Goal: Communication & Community: Answer question/provide support

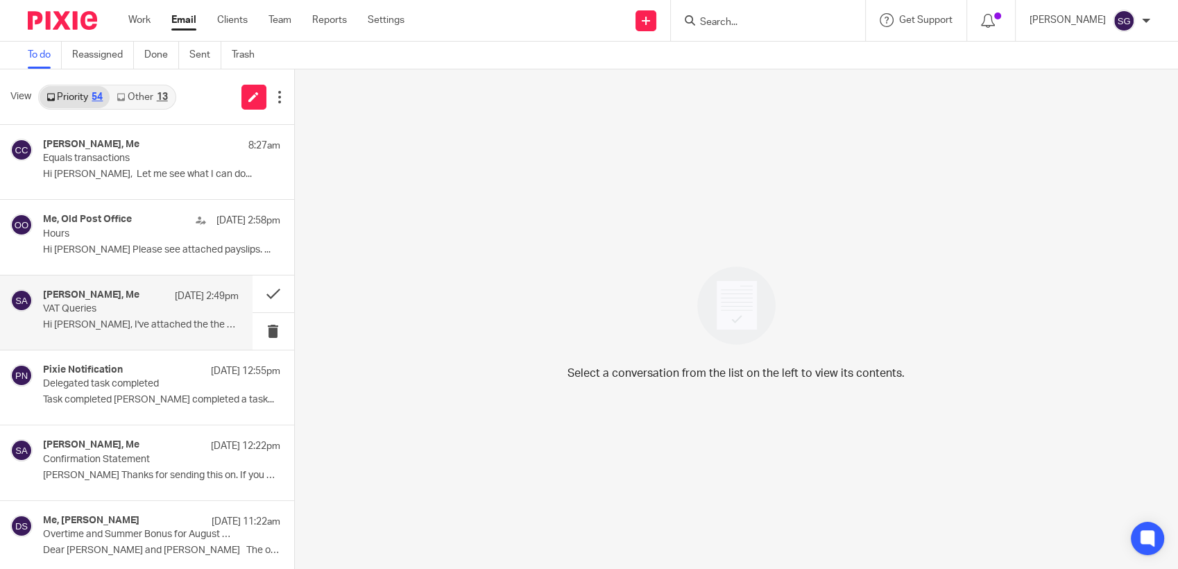
click at [145, 321] on p "Hi [PERSON_NAME], I've attached the the amazon..." at bounding box center [141, 325] width 196 height 12
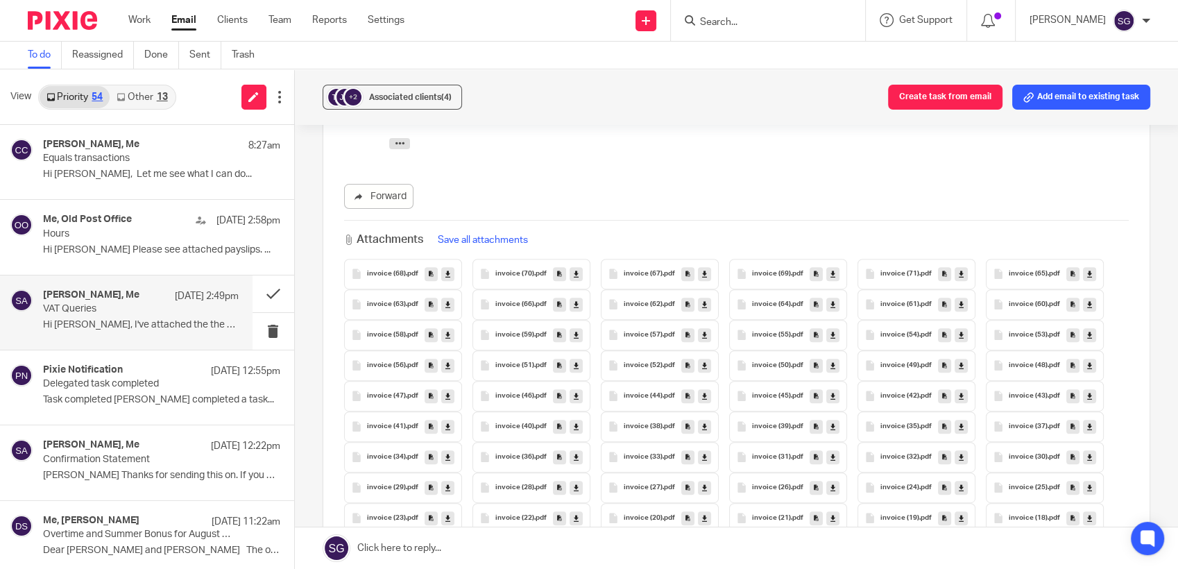
scroll to position [539, 0]
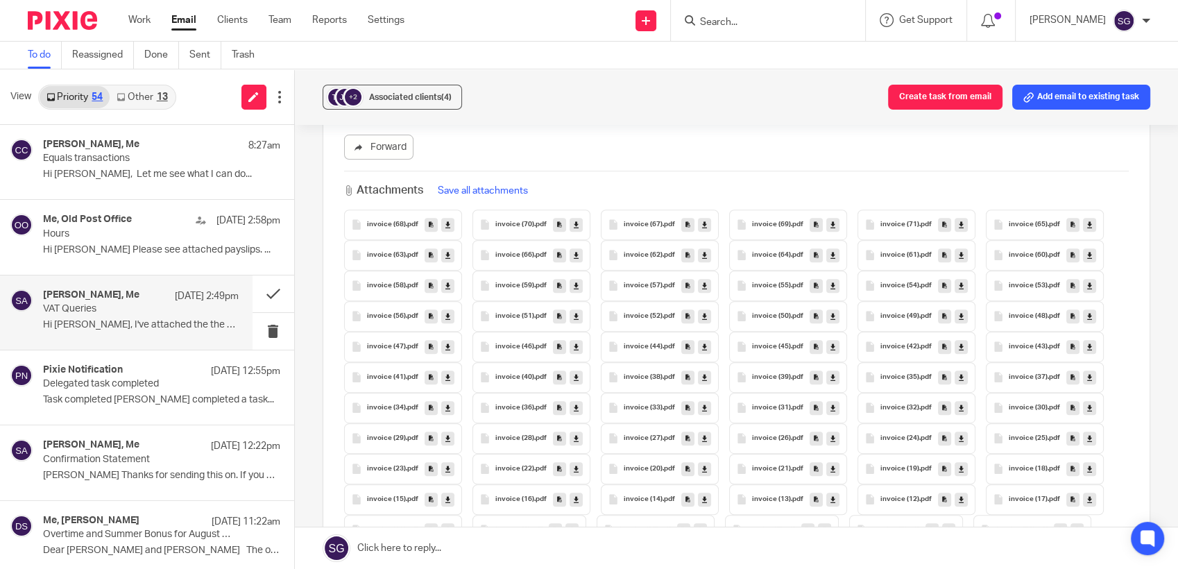
click at [602, 563] on link at bounding box center [737, 548] width 884 height 42
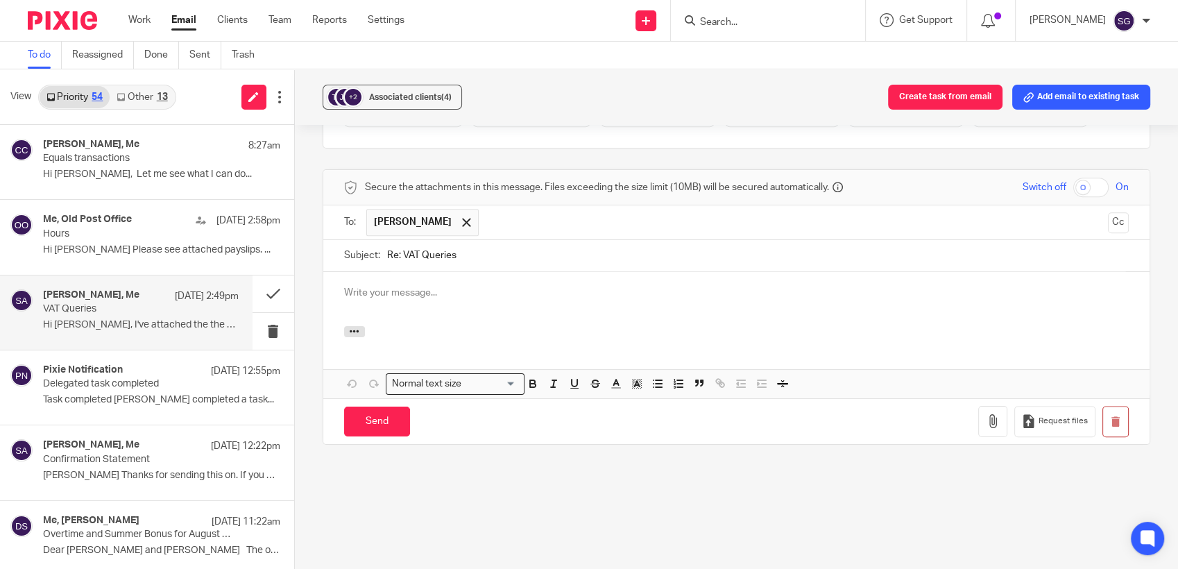
scroll to position [0, 0]
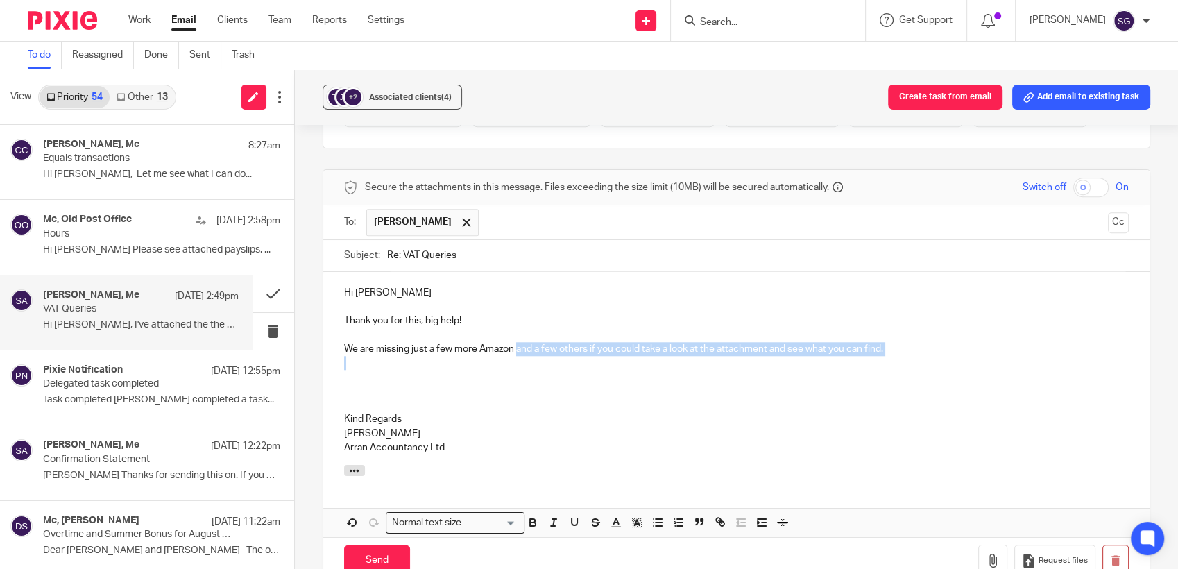
drag, startPoint x: 516, startPoint y: 348, endPoint x: 805, endPoint y: 356, distance: 288.7
click at [805, 356] on div "Hi [PERSON_NAME] Thank you for this, big help! We are missing just a few more A…" at bounding box center [736, 368] width 827 height 193
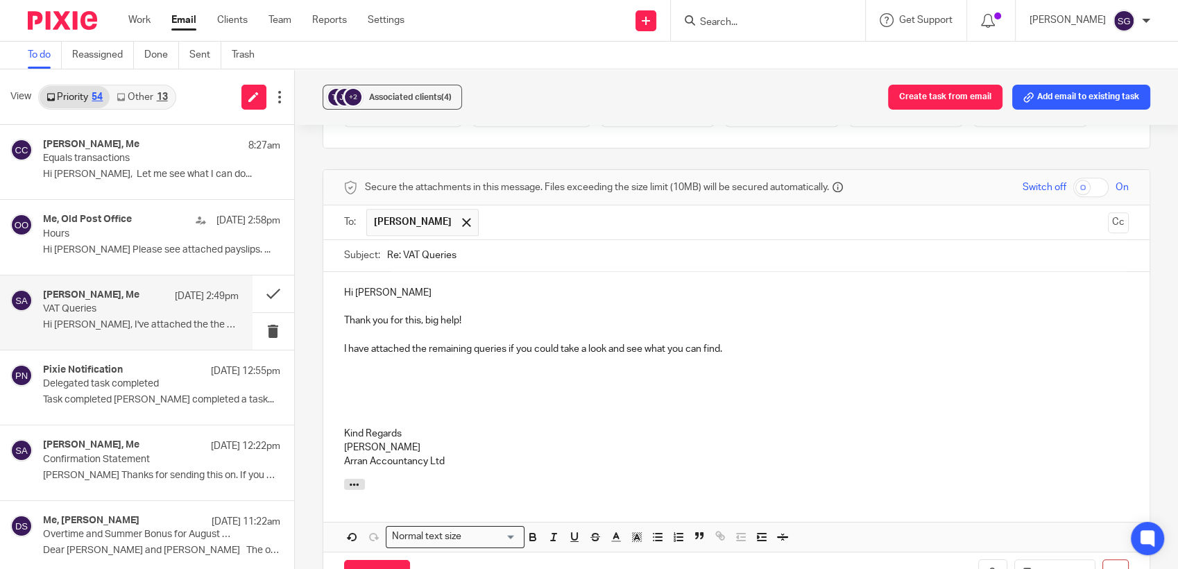
click at [740, 346] on p "I have attached the remaining queries if you could take a look and see what you…" at bounding box center [736, 349] width 785 height 14
drag, startPoint x: 762, startPoint y: 398, endPoint x: 790, endPoint y: 465, distance: 72.4
click at [762, 401] on p at bounding box center [736, 405] width 785 height 14
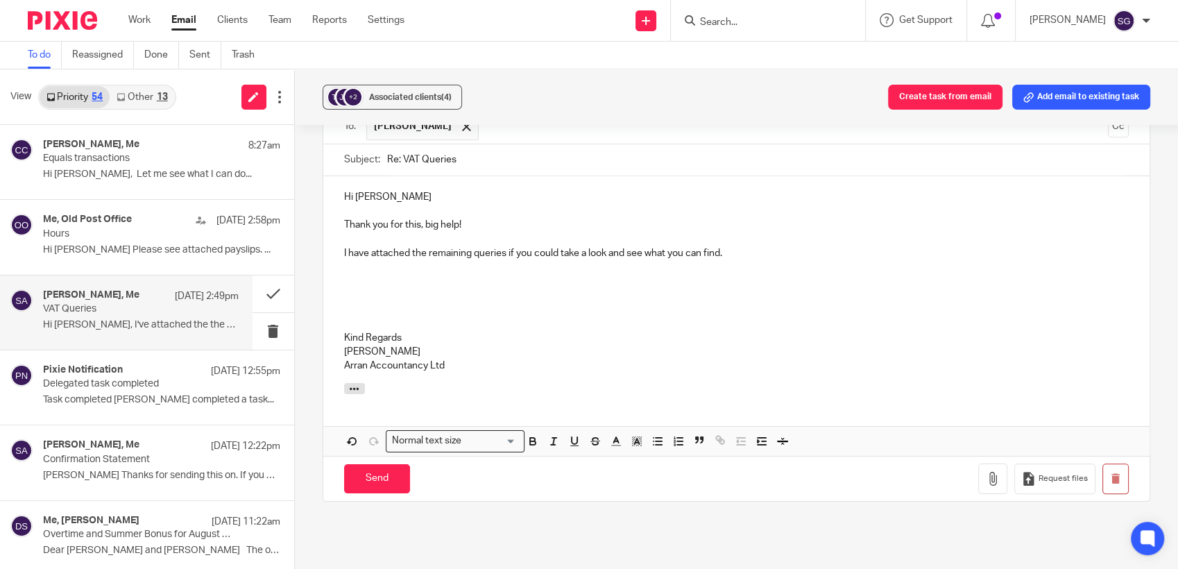
scroll to position [1500, 0]
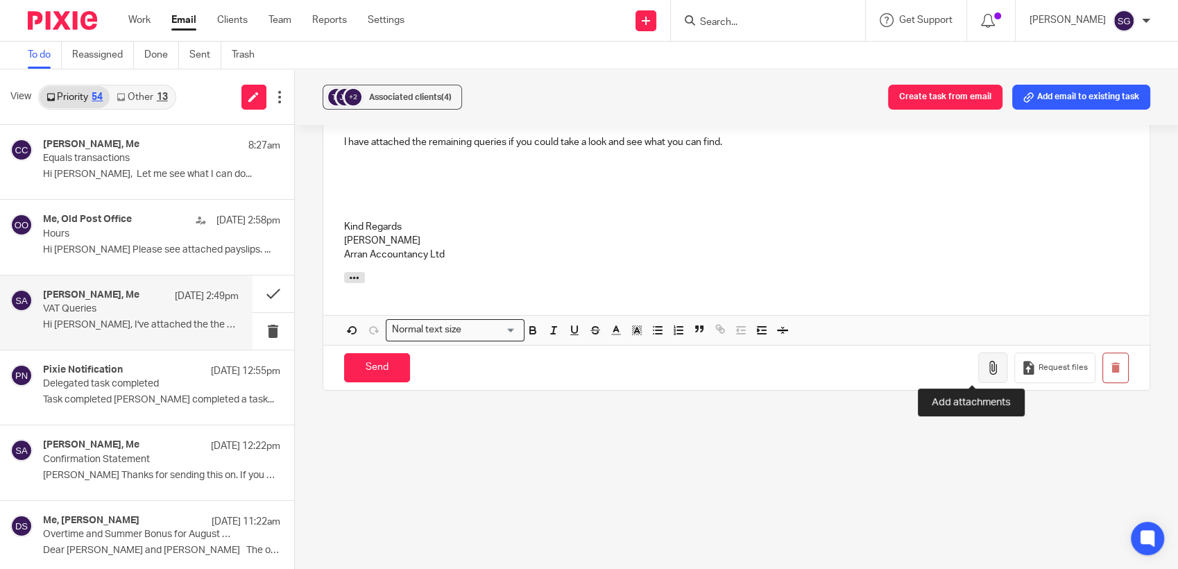
click at [978, 357] on button "button" at bounding box center [992, 367] width 29 height 31
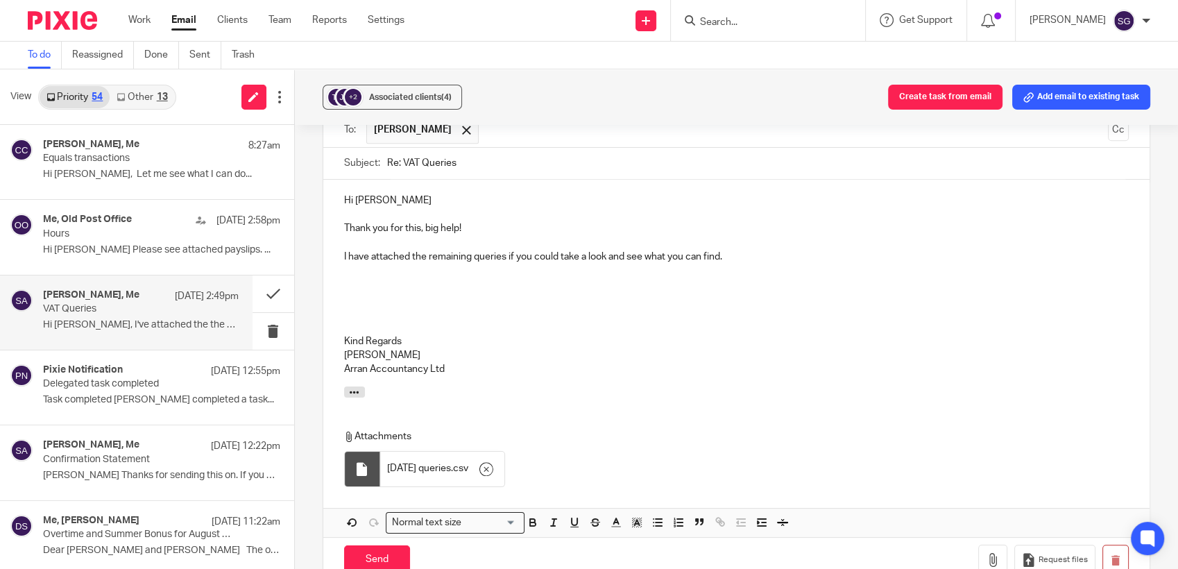
scroll to position [1423, 0]
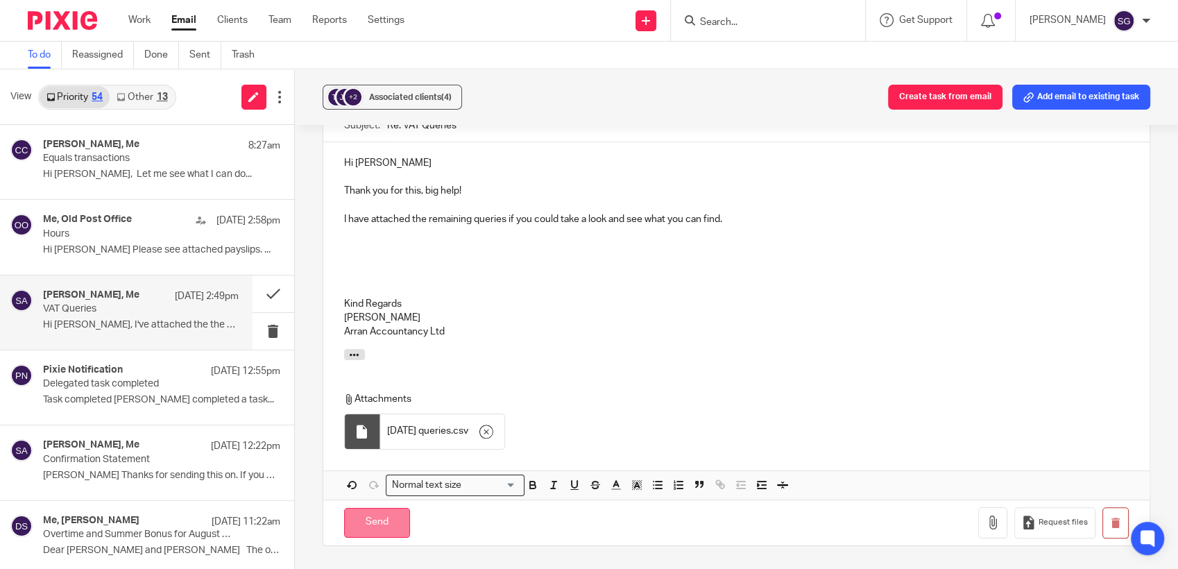
click at [380, 520] on input "Send" at bounding box center [377, 523] width 66 height 30
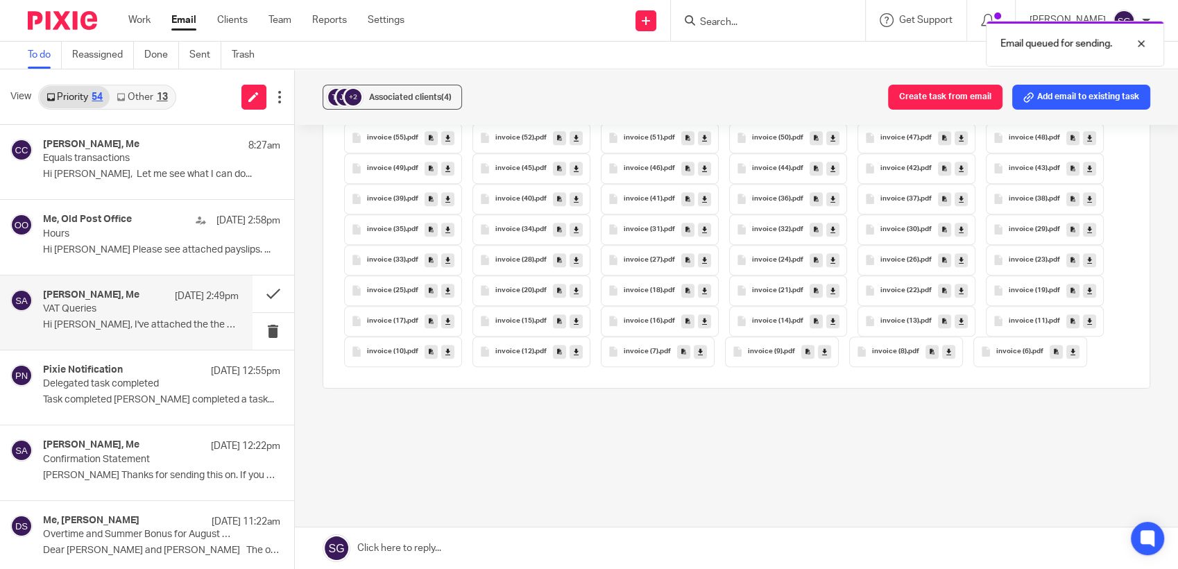
scroll to position [1051, 0]
drag, startPoint x: 142, startPoint y: 99, endPoint x: 95, endPoint y: 100, distance: 47.2
click at [142, 99] on link "Other 13" at bounding box center [142, 97] width 65 height 22
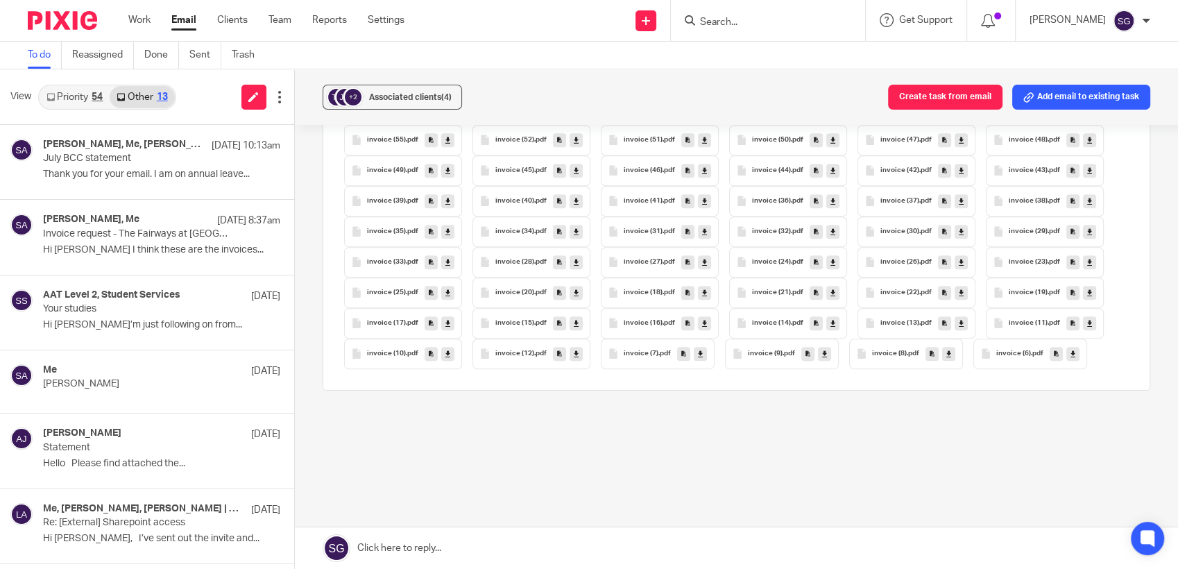
click at [81, 101] on link "Priority 54" at bounding box center [75, 97] width 70 height 22
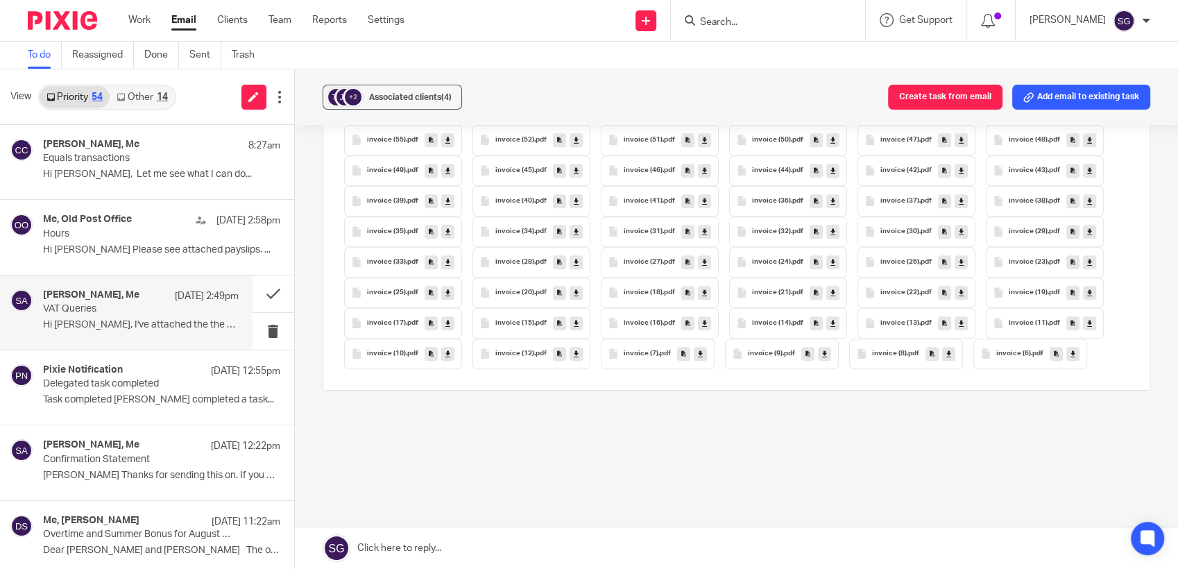
click at [178, 21] on link "Email" at bounding box center [183, 20] width 25 height 14
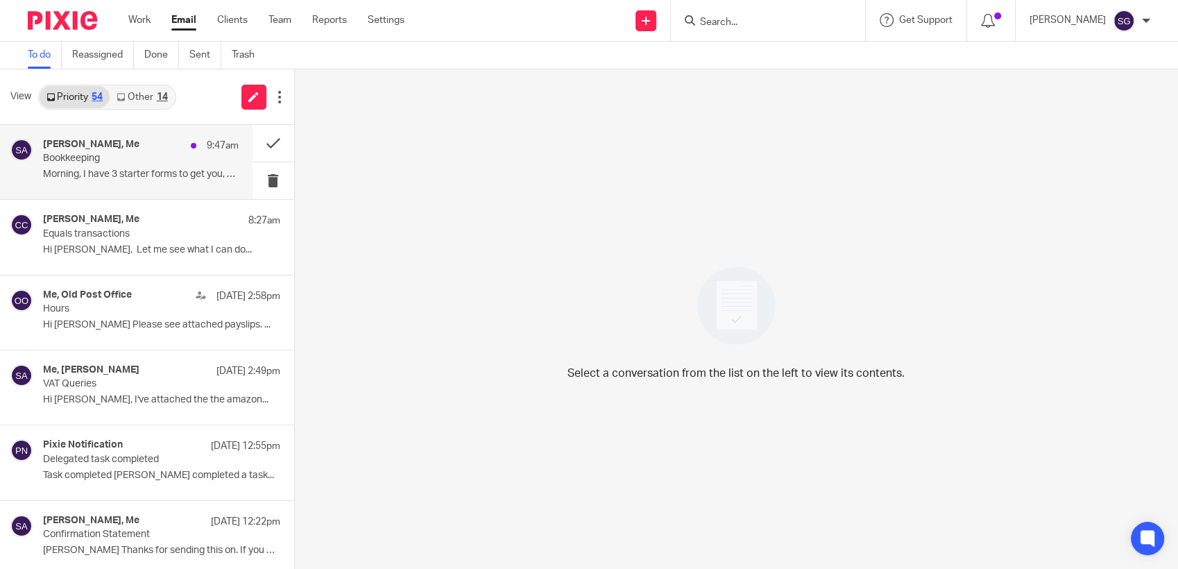
click at [171, 168] on div "William Sillars, Me 9:47am Bookkeeping Morning, I have 3 starter forms to get y…" at bounding box center [141, 162] width 196 height 46
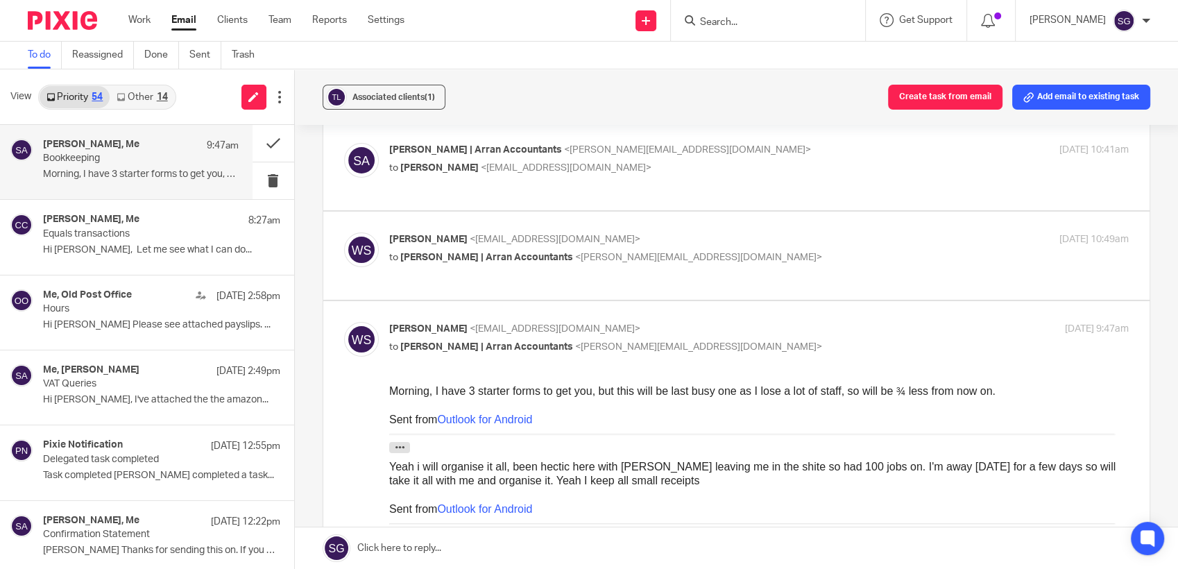
scroll to position [308, 0]
